Goal: Task Accomplishment & Management: Use online tool/utility

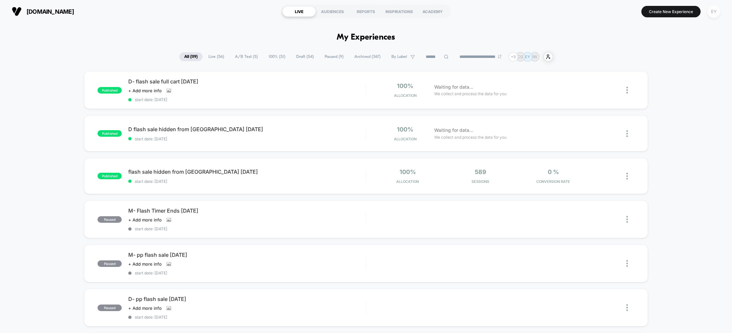
click at [712, 11] on div "EY" at bounding box center [713, 11] width 13 height 13
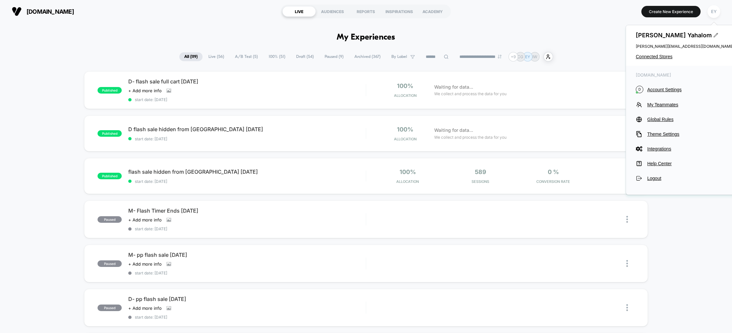
drag, startPoint x: 660, startPoint y: 58, endPoint x: 656, endPoint y: 60, distance: 4.5
click at [660, 58] on span "Connected Stores" at bounding box center [685, 56] width 98 height 5
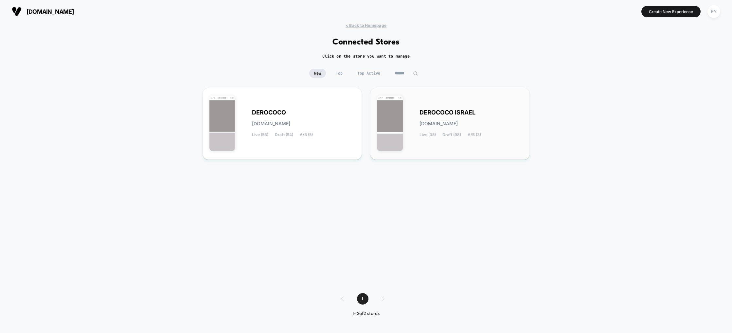
click at [458, 124] on span "derococo-israel.myshopify.com" at bounding box center [438, 123] width 38 height 5
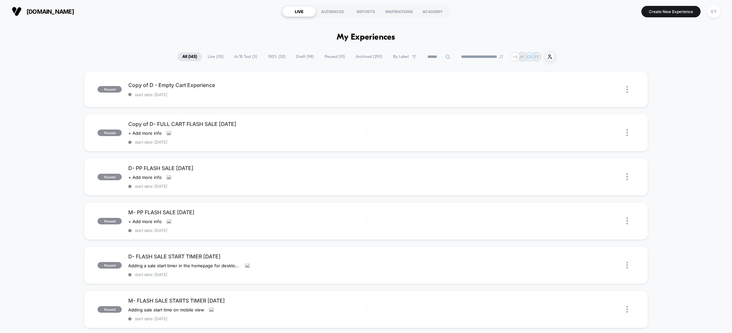
click at [220, 53] on span "Live ( 35 )" at bounding box center [216, 56] width 26 height 9
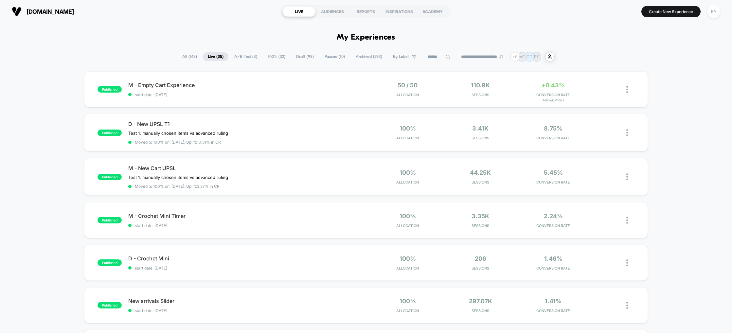
scroll to position [14, 0]
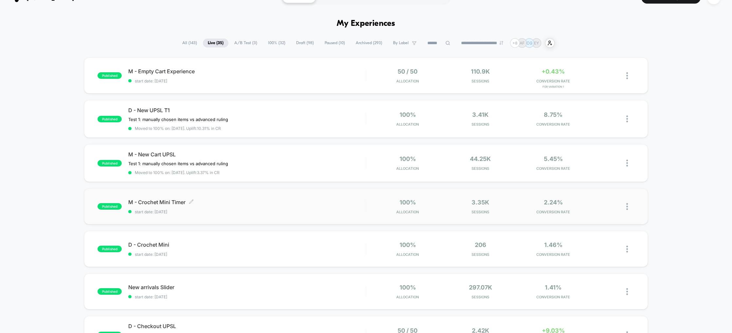
click at [166, 199] on span "M - Crochet Mini Timer Click to edit experience details" at bounding box center [246, 202] width 237 height 7
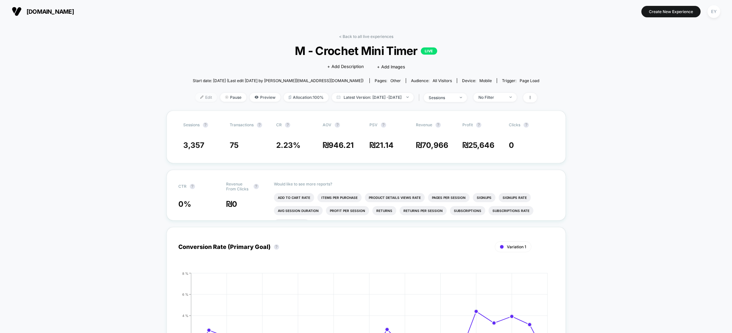
click at [195, 98] on span "Edit" at bounding box center [206, 97] width 22 height 9
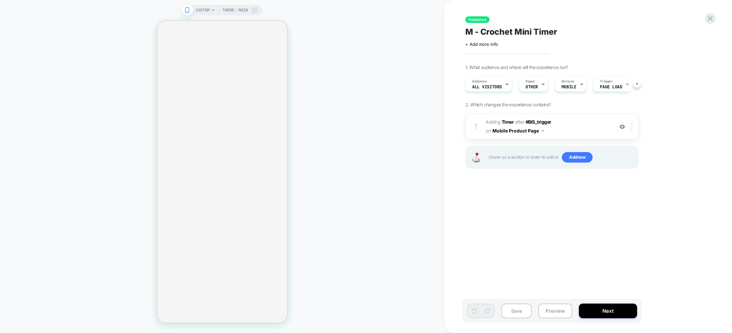
scroll to position [0, 0]
click at [536, 131] on button "Mobile Product Page" at bounding box center [518, 130] width 52 height 9
drag, startPoint x: 595, startPoint y: 120, endPoint x: 579, endPoint y: 122, distance: 16.1
click at [595, 121] on span "#_loomi_addon_1753022551662 Adding Timer AFTER #BIS_trigger #BIS_trigger on Mob…" at bounding box center [548, 127] width 125 height 18
click at [577, 122] on span "#_loomi_addon_1753022551662 Adding Timer AFTER #BIS_trigger #BIS_trigger on Mob…" at bounding box center [548, 127] width 125 height 18
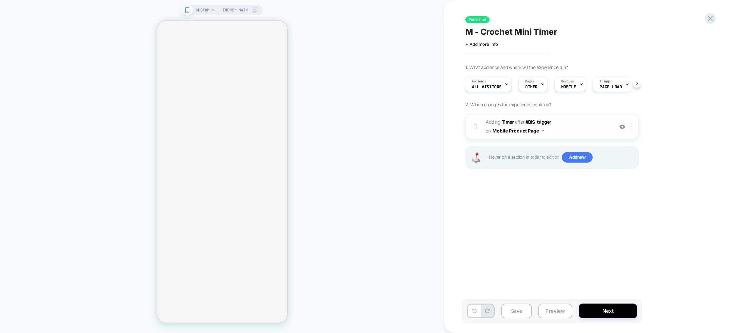
click at [631, 125] on img at bounding box center [631, 126] width 1 height 7
click at [595, 131] on span "#_loomi_addon_1753022551662 Adding Timer AFTER #BIS_trigger #BIS_trigger on Mob…" at bounding box center [548, 127] width 125 height 18
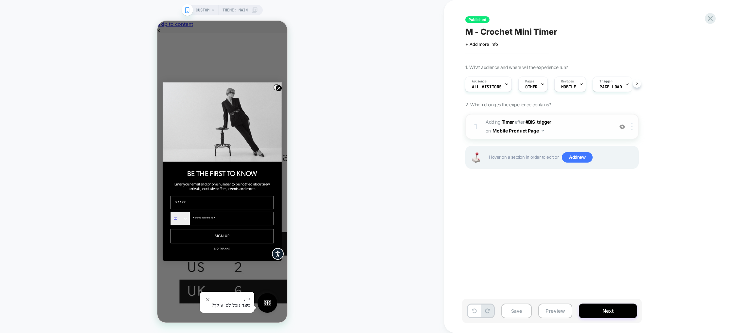
scroll to position [0, 0]
click at [542, 123] on span "#BIS_trigger" at bounding box center [538, 122] width 26 height 6
click at [560, 122] on span "#_loomi_addon_1753022551662 Adding Timer AFTER #BIS_trigger #BIS_trigger on Mob…" at bounding box center [548, 127] width 125 height 18
click at [516, 123] on span "AFTER" at bounding box center [519, 122] width 9 height 6
click at [277, 87] on circle "Close dialog" at bounding box center [278, 88] width 6 height 6
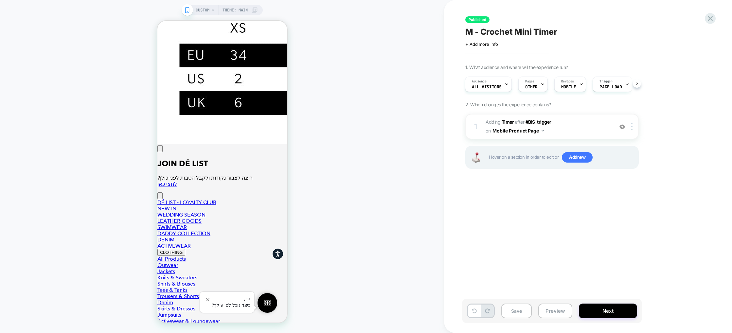
scroll to position [185, 0]
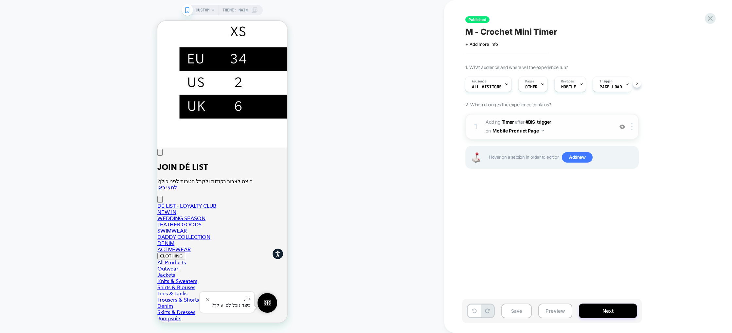
click at [556, 130] on span "#_loomi_addon_1753022551662 Adding Timer AFTER #BIS_trigger #BIS_trigger on Mob…" at bounding box center [548, 127] width 125 height 18
click at [629, 125] on div at bounding box center [633, 126] width 11 height 7
click at [651, 124] on div "1. What audience and where will the experience run? Audience All Visitors Pages…" at bounding box center [584, 124] width 239 height 121
click at [507, 121] on b "Timer" at bounding box center [508, 122] width 12 height 6
click at [538, 132] on button "Mobile Product Page" at bounding box center [518, 130] width 52 height 9
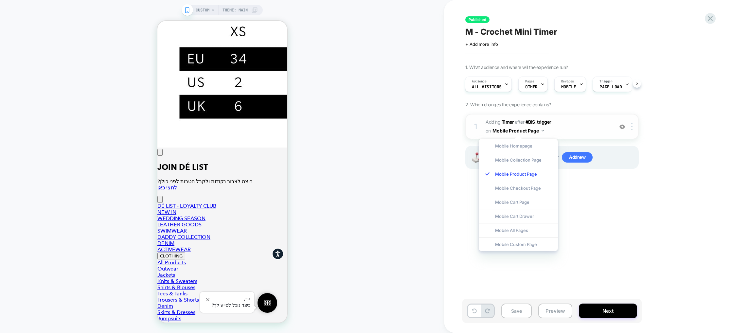
click at [563, 129] on span "#_loomi_addon_1753022551662 Adding Timer AFTER #BIS_trigger #BIS_trigger on Mob…" at bounding box center [548, 127] width 125 height 18
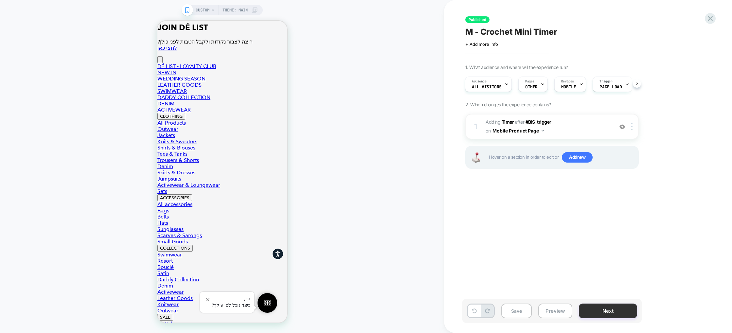
scroll to position [328, 0]
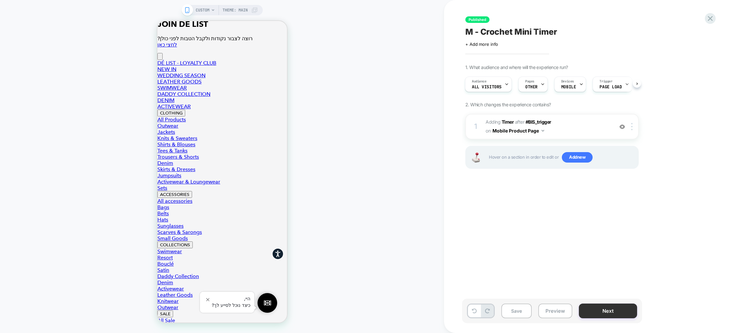
click at [612, 310] on button "Next" at bounding box center [608, 311] width 58 height 15
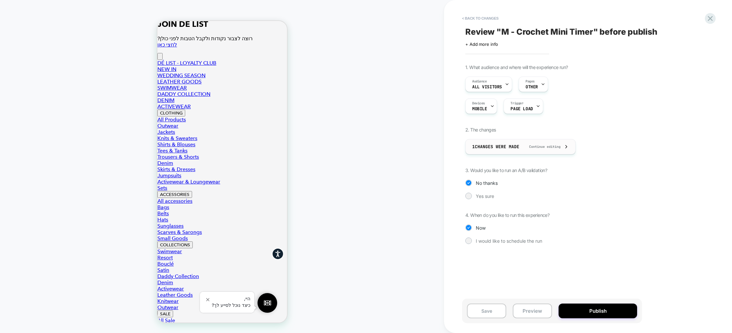
click at [560, 148] on span "Continue editing" at bounding box center [541, 147] width 38 height 4
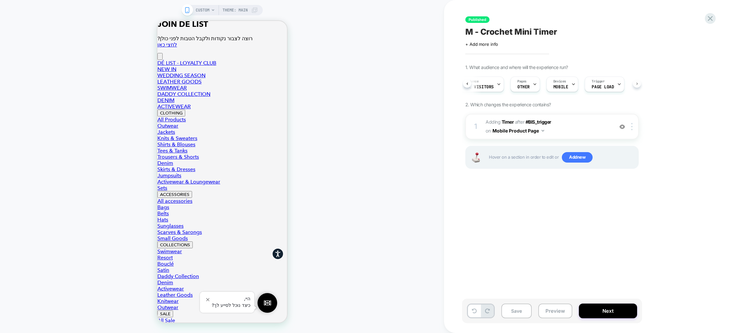
scroll to position [0, 12]
click at [638, 84] on div "Audience All Visitors Pages OTHER Devices MOBILE Trigger Page Load" at bounding box center [551, 84] width 173 height 22
click at [551, 315] on button "Preview" at bounding box center [555, 311] width 34 height 15
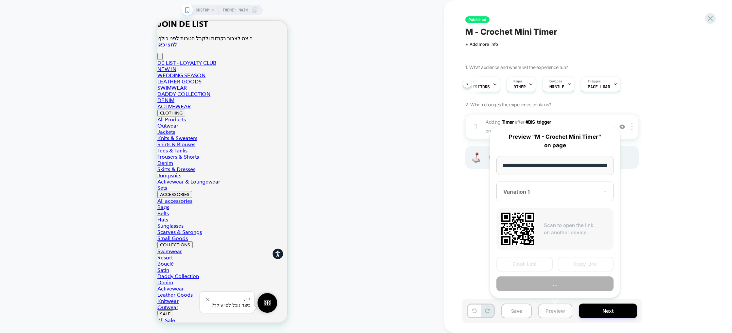
scroll to position [0, 99]
click at [684, 237] on div "Published M - Crochet Mini Timer Click to edit experience details + Add more in…" at bounding box center [584, 167] width 245 height 320
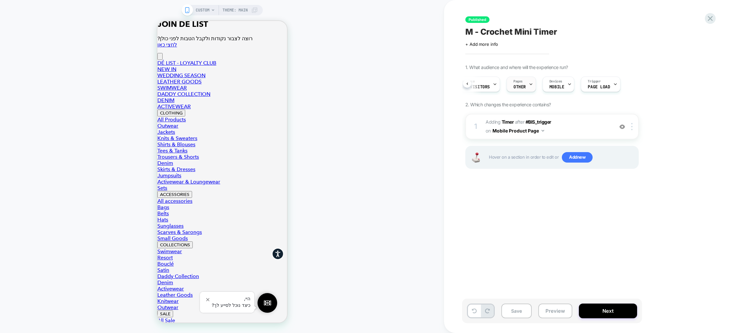
click at [522, 84] on div "Pages OTHER" at bounding box center [520, 84] width 26 height 15
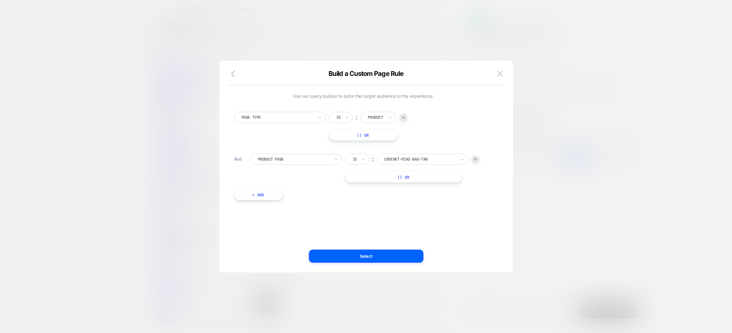
click at [276, 48] on div at bounding box center [366, 166] width 732 height 333
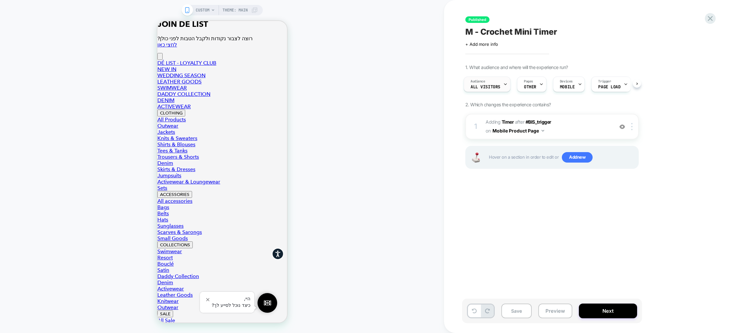
scroll to position [0, 0]
drag, startPoint x: 622, startPoint y: 127, endPoint x: 636, endPoint y: 126, distance: 14.4
click at [622, 127] on img at bounding box center [622, 127] width 6 height 6
click at [624, 127] on img at bounding box center [622, 127] width 6 height 6
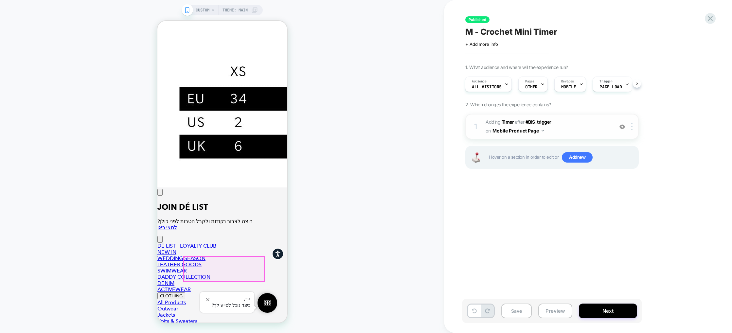
scroll to position [147, 0]
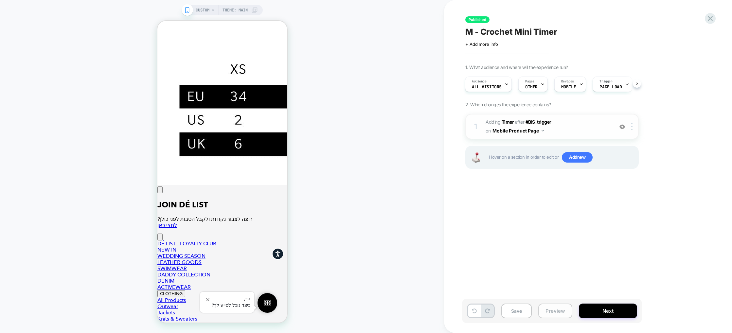
click at [551, 308] on button "Preview" at bounding box center [555, 311] width 34 height 15
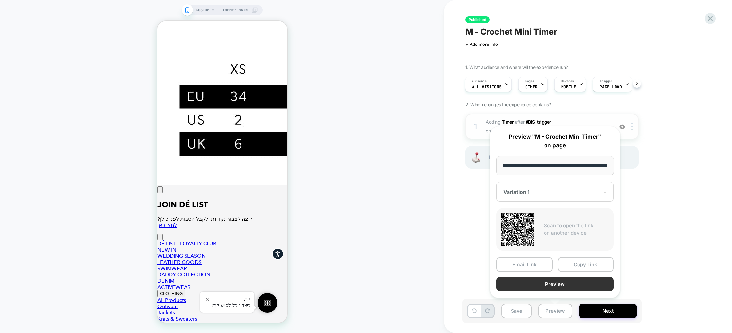
scroll to position [0, 0]
click at [548, 288] on button "Preview" at bounding box center [554, 284] width 117 height 15
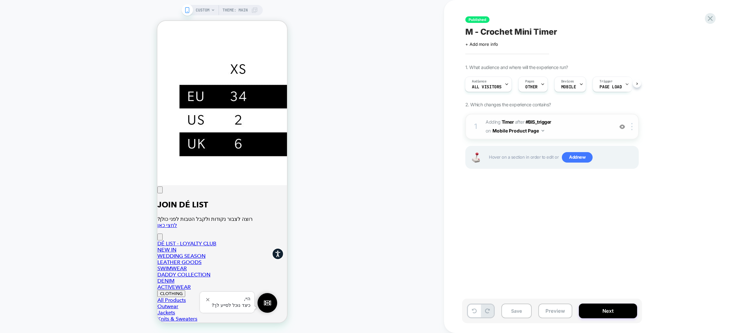
drag, startPoint x: 541, startPoint y: 191, endPoint x: 541, endPoint y: 195, distance: 4.3
click at [541, 191] on div "Published M - Crochet Mini Timer Click to edit experience details + Add more in…" at bounding box center [584, 167] width 245 height 320
drag, startPoint x: 634, startPoint y: 84, endPoint x: 620, endPoint y: 92, distance: 16.1
click at [634, 84] on div "Audience All Visitors Pages OTHER Devices MOBILE Trigger Page Load" at bounding box center [548, 84] width 173 height 22
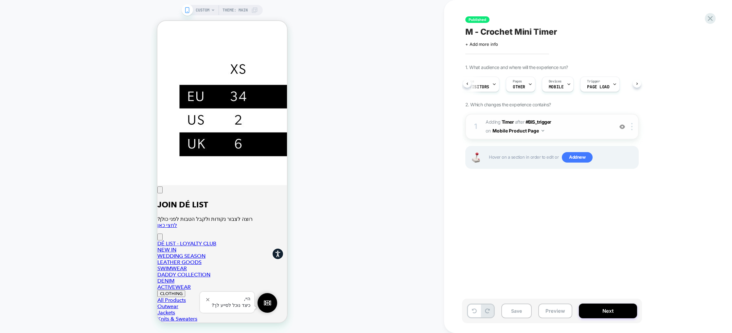
scroll to position [0, 2]
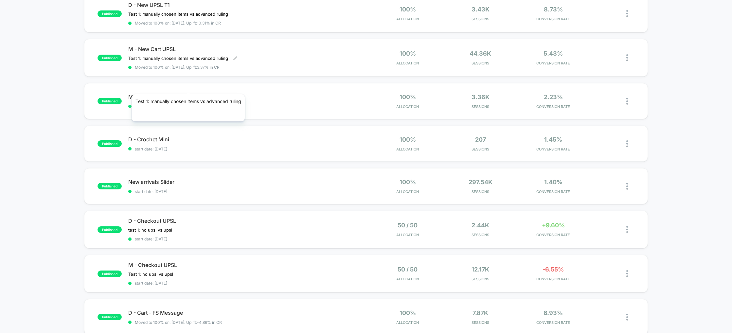
scroll to position [120, 0]
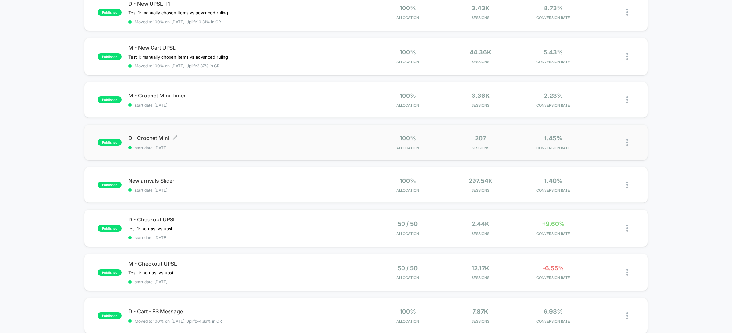
click at [154, 137] on span "D - Crochet Mini Click to edit experience details" at bounding box center [246, 138] width 237 height 7
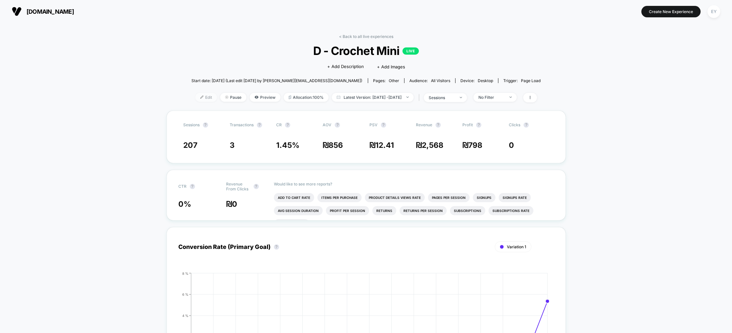
click at [195, 96] on span "Edit" at bounding box center [206, 97] width 22 height 9
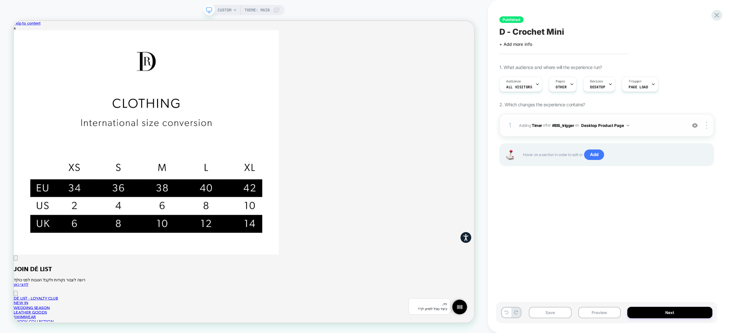
click at [631, 124] on span "#_loomi_addon_1753023140039 Adding Timer AFTER #BIS_trigger #BIS_trigger on Des…" at bounding box center [601, 125] width 164 height 8
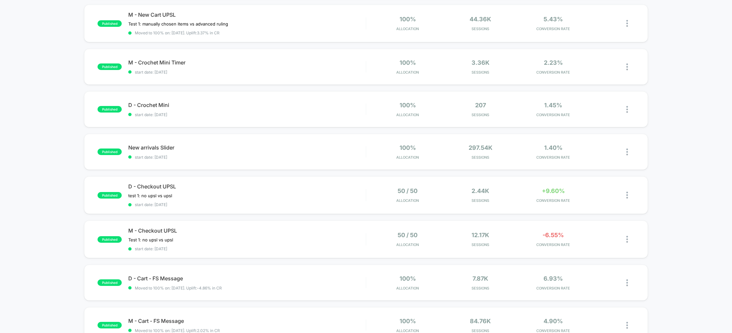
scroll to position [180, 0]
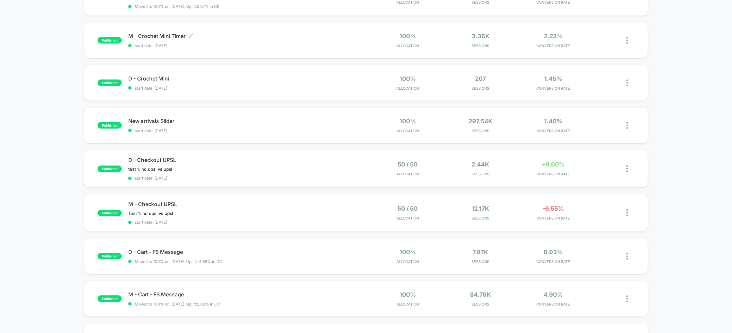
click at [166, 34] on span "M - Crochet Mini Timer Click to edit experience details" at bounding box center [246, 36] width 237 height 7
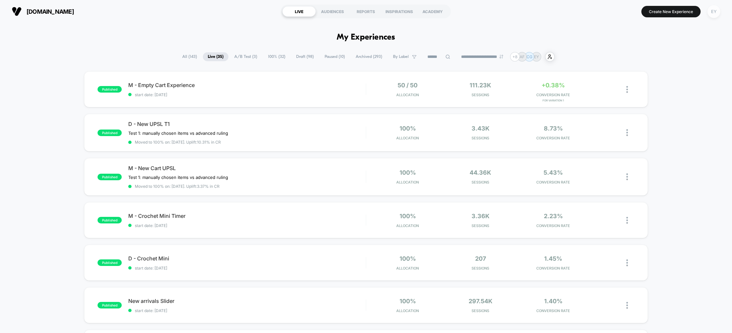
click at [709, 9] on div "EY" at bounding box center [713, 11] width 13 height 13
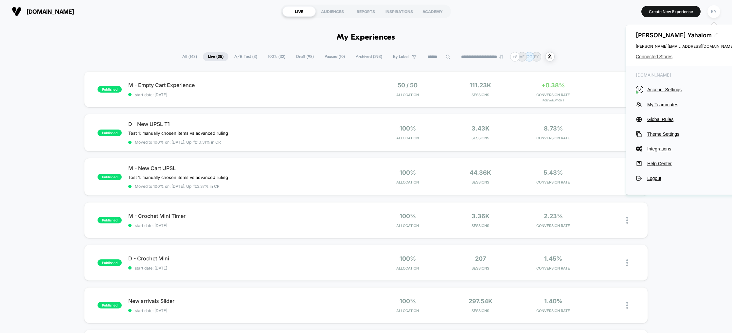
click at [666, 54] on span "Connected Stores" at bounding box center [685, 56] width 98 height 5
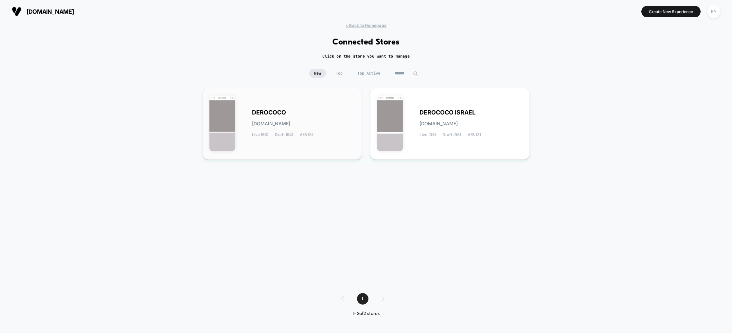
click at [299, 127] on div "DEROCOCO derococo.myshopify.com Live (56) Draft (54) A/B (5)" at bounding box center [303, 123] width 103 height 27
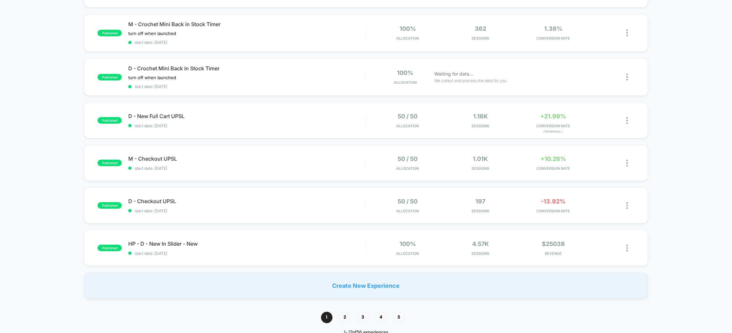
scroll to position [333, 0]
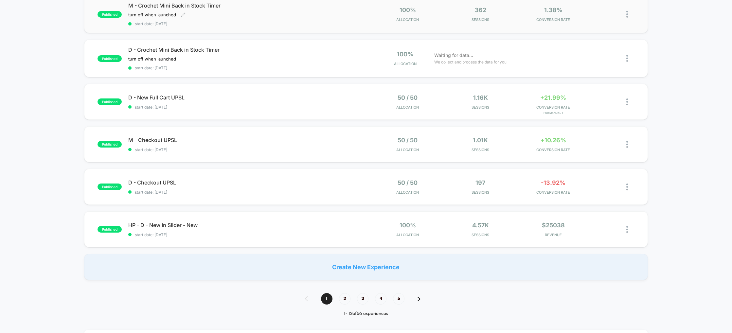
click at [199, 14] on div "turn off when launched Click to edit experience details turn off when launched" at bounding box center [211, 14] width 166 height 5
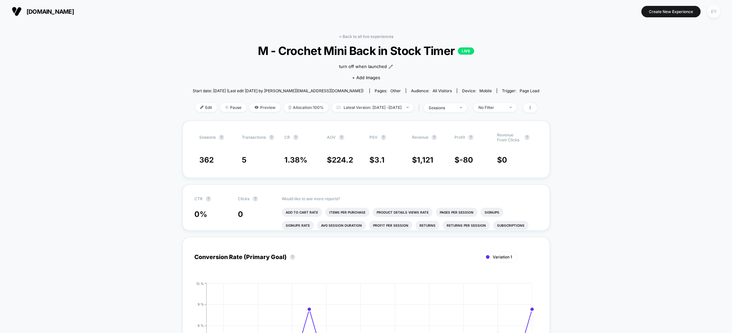
click at [717, 14] on div "EY" at bounding box center [713, 11] width 13 height 13
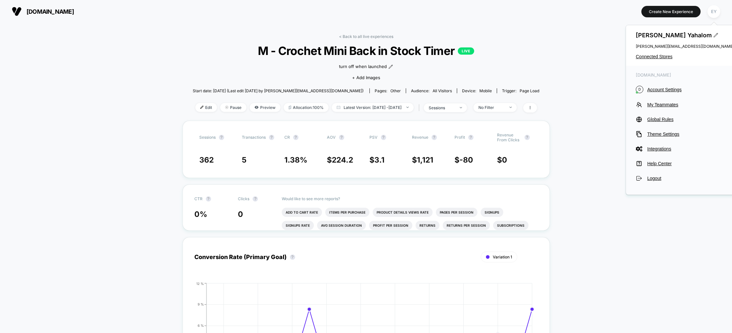
click at [662, 55] on span "Connected Stores" at bounding box center [685, 56] width 98 height 5
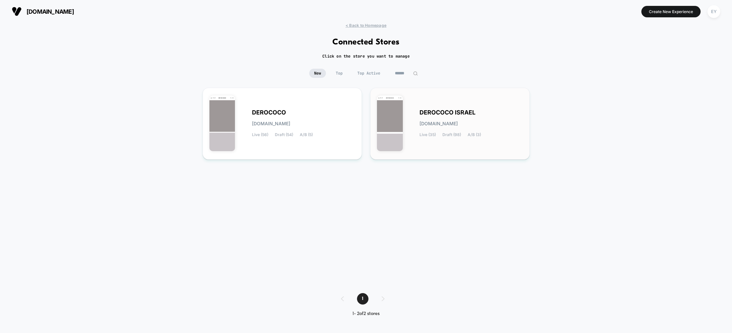
click at [469, 110] on span "DEROCOCO ISRAEL" at bounding box center [447, 112] width 56 height 5
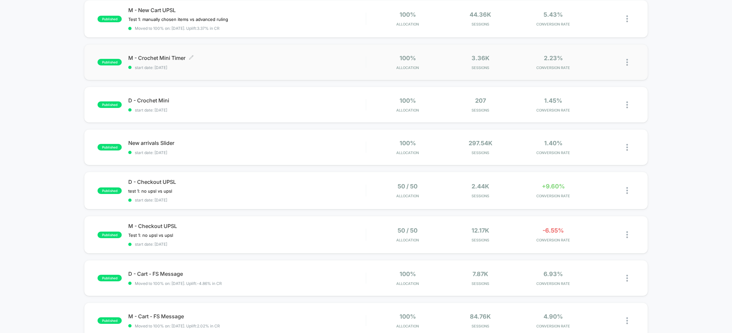
scroll to position [157, 0]
click at [151, 55] on span "M - Crochet Mini Timer Click to edit experience details" at bounding box center [246, 58] width 237 height 7
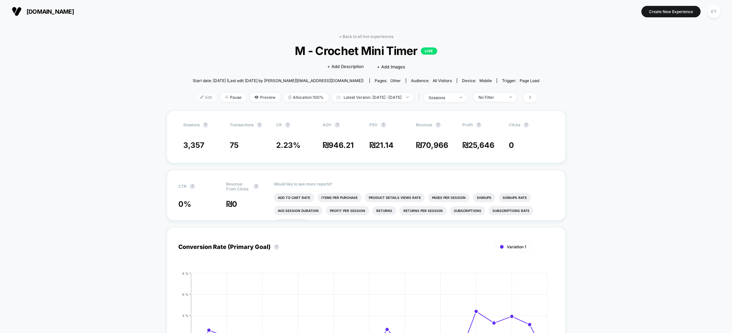
click at [195, 98] on span "Edit" at bounding box center [206, 97] width 22 height 9
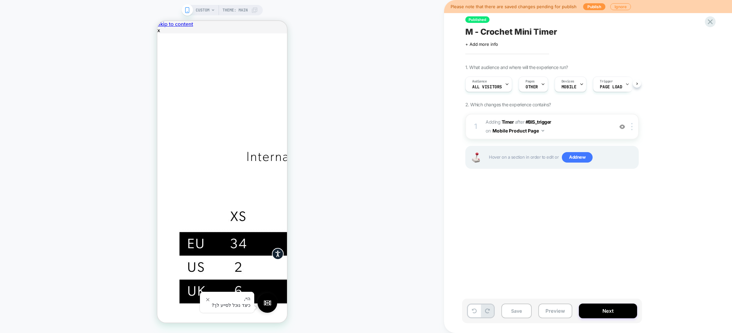
scroll to position [0, 0]
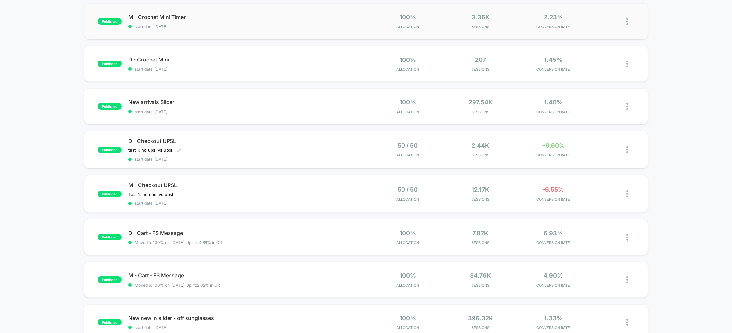
scroll to position [200, 0]
click at [157, 62] on div "D - Crochet Mini Click to edit experience details Click to edit experience deta…" at bounding box center [246, 62] width 237 height 15
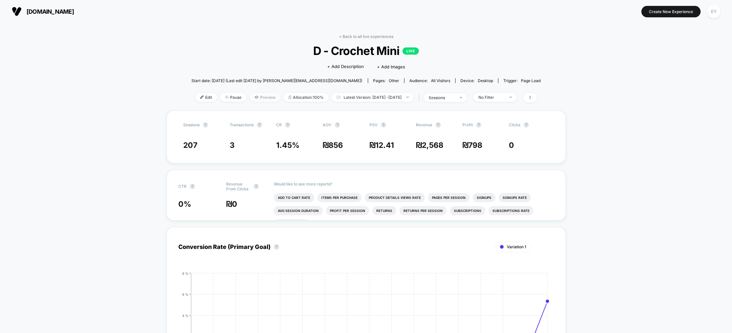
click at [250, 98] on span "Preview" at bounding box center [265, 97] width 31 height 9
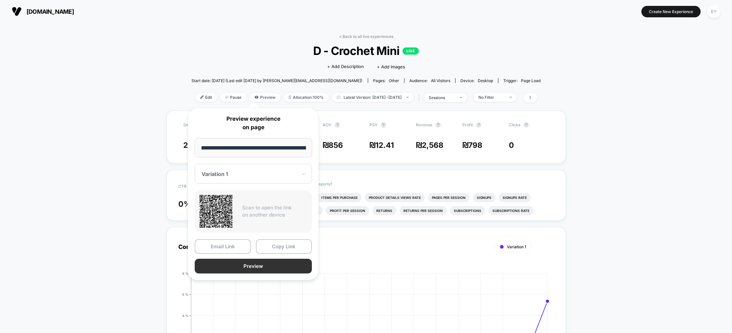
click at [274, 267] on button "Preview" at bounding box center [253, 266] width 117 height 15
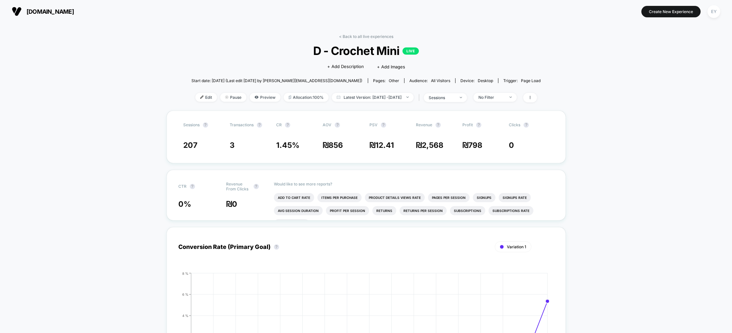
click at [195, 97] on span "Edit" at bounding box center [206, 97] width 22 height 9
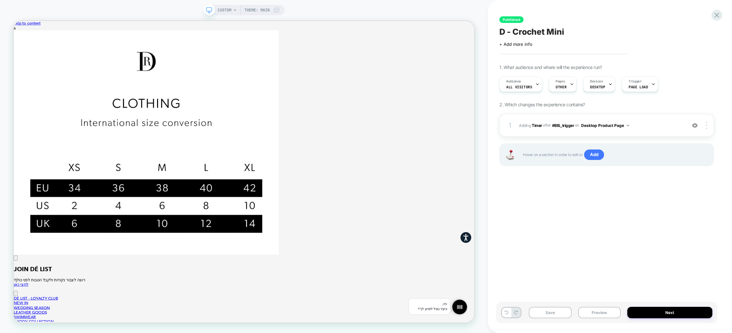
click at [227, 10] on span "CUSTOM" at bounding box center [225, 10] width 14 height 10
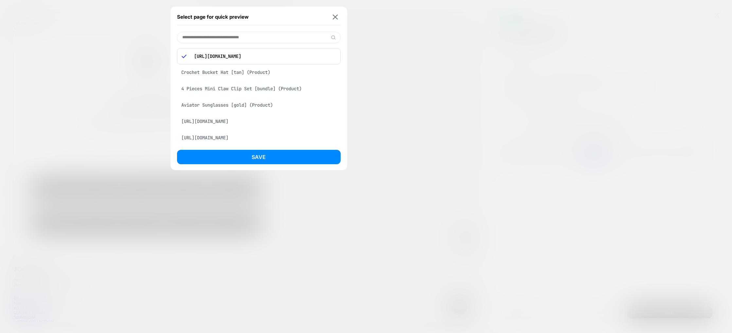
click at [274, 57] on p "https://www.de-rococo.co.il/products/crochet-mini-bag-tan" at bounding box center [263, 56] width 145 height 6
click at [333, 17] on img at bounding box center [334, 16] width 5 height 5
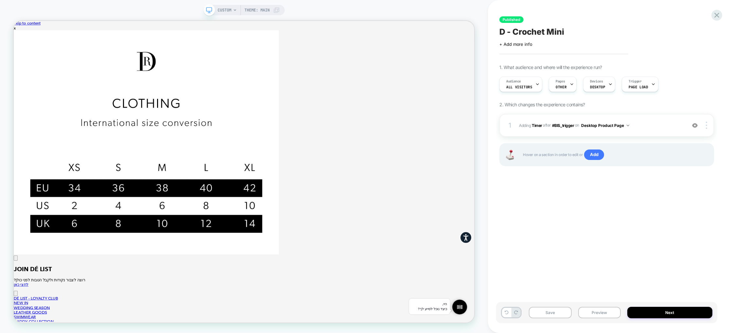
drag, startPoint x: 422, startPoint y: 14, endPoint x: 398, endPoint y: 5, distance: 25.7
click at [422, 14] on div "CUSTOM Theme: MAIN" at bounding box center [244, 167] width 488 height 320
